Goal: Information Seeking & Learning: Understand process/instructions

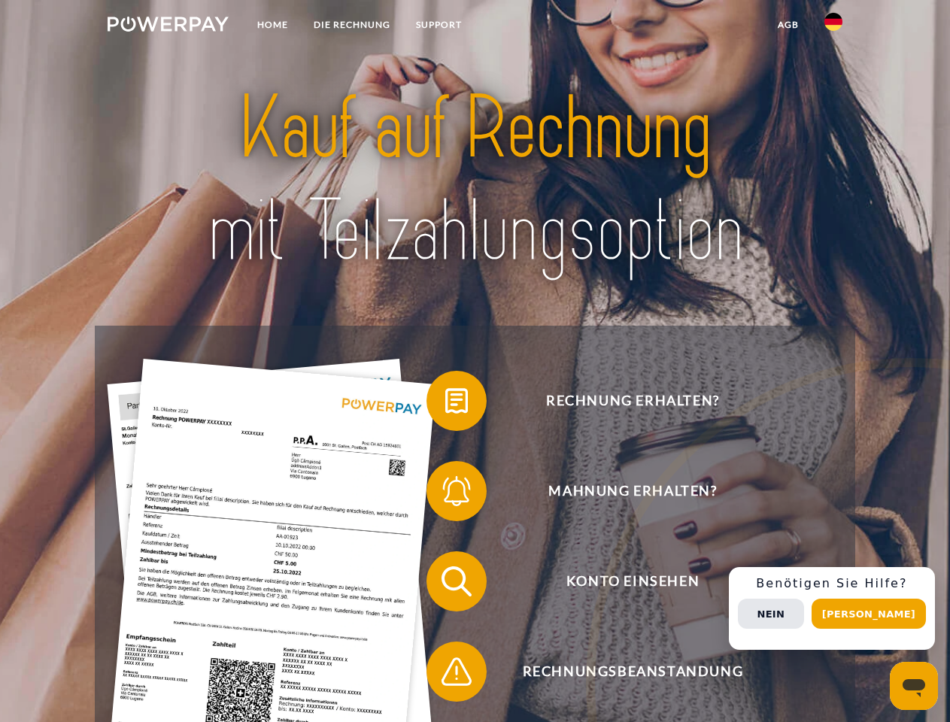
click at [168, 26] on img at bounding box center [168, 24] width 121 height 15
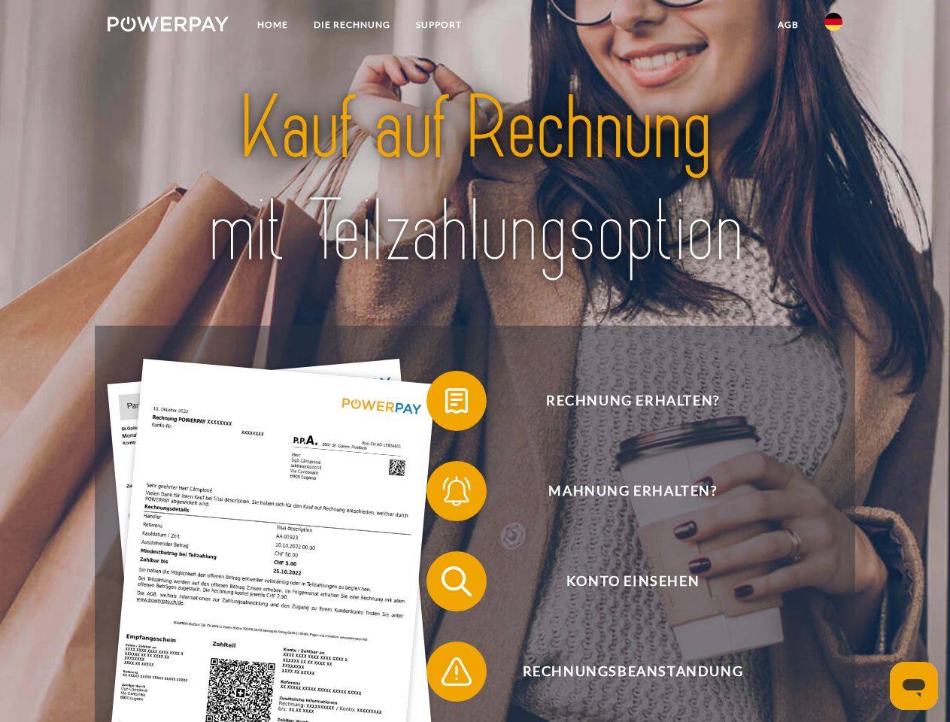
click at [834, 26] on img at bounding box center [834, 22] width 18 height 18
click at [788, 25] on link "agb" at bounding box center [788, 24] width 47 height 27
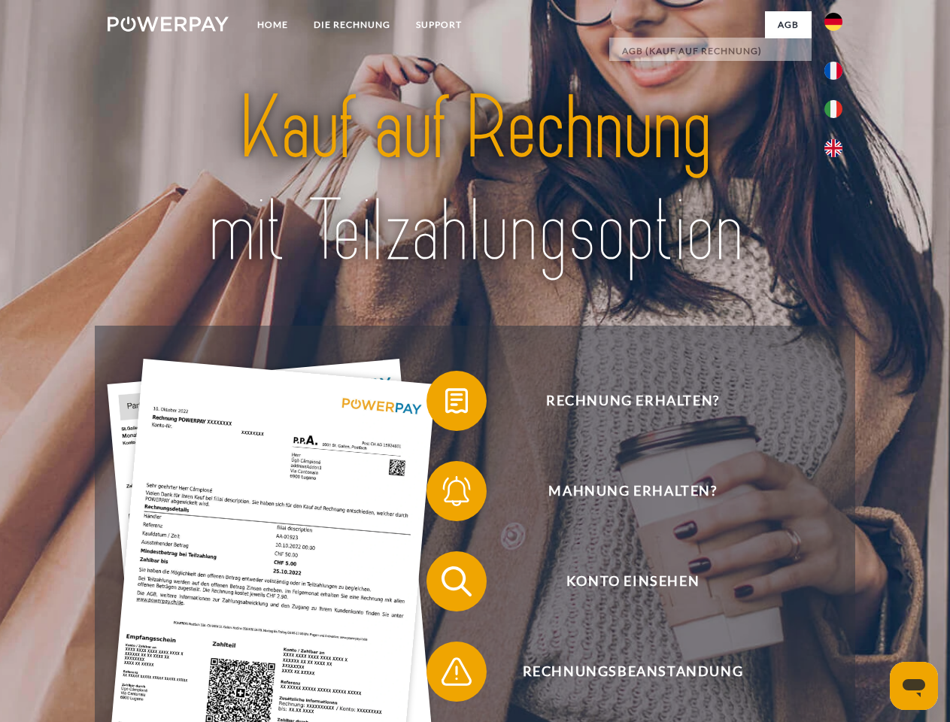
click at [446, 404] on span at bounding box center [434, 400] width 75 height 75
click at [446, 494] on span at bounding box center [434, 491] width 75 height 75
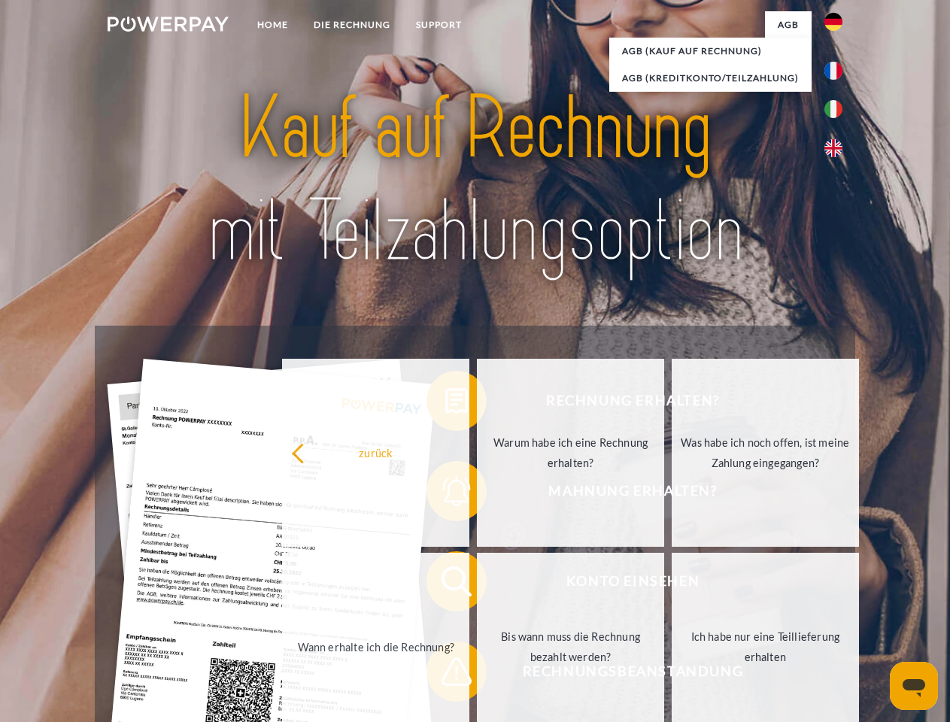
click at [477, 585] on link "Bis wann muss die Rechnung bezahlt werden?" at bounding box center [570, 647] width 187 height 188
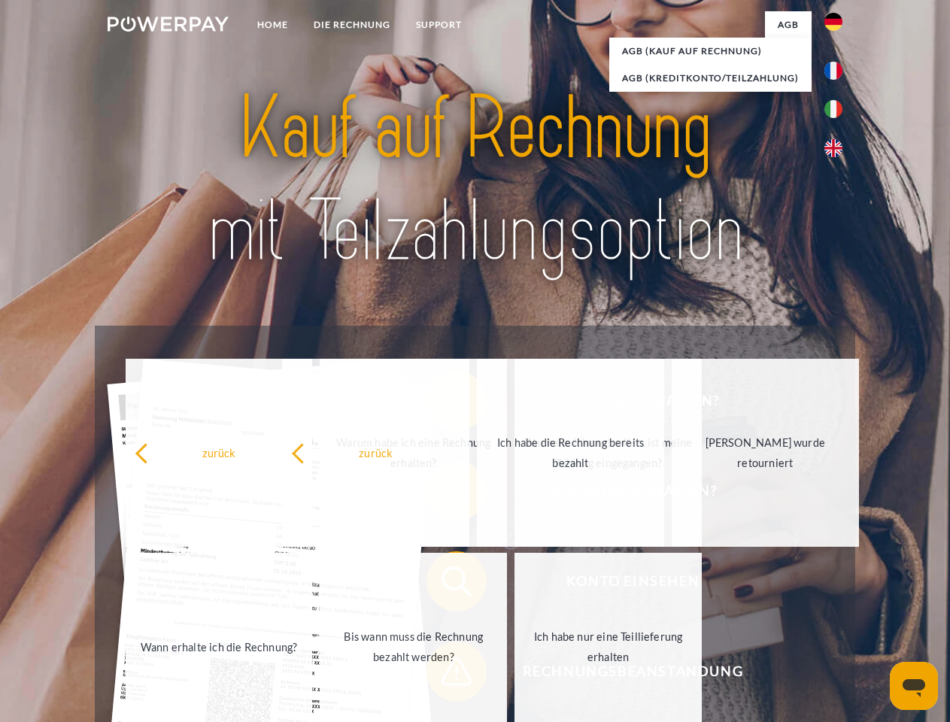
click at [446, 675] on span at bounding box center [434, 671] width 75 height 75
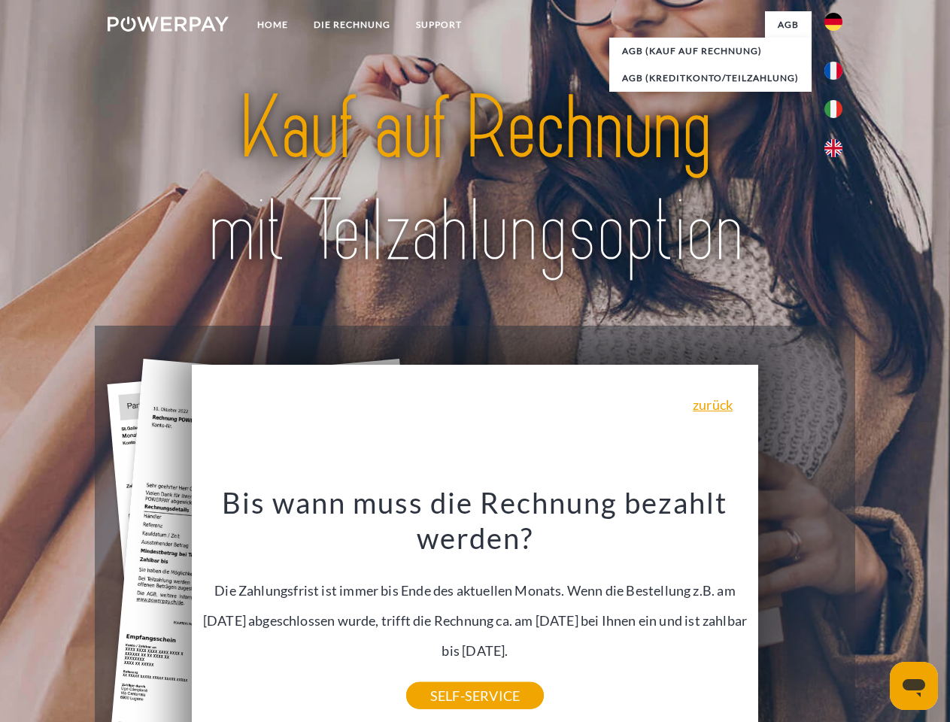
click at [838, 609] on div "Rechnung erhalten? Mahnung erhalten? Konto einsehen" at bounding box center [475, 627] width 760 height 602
click at [801, 612] on span "Konto einsehen" at bounding box center [633, 582] width 369 height 60
click at [874, 614] on header "Home DIE RECHNUNG SUPPORT" at bounding box center [475, 519] width 950 height 1039
